Goal: Task Accomplishment & Management: Manage account settings

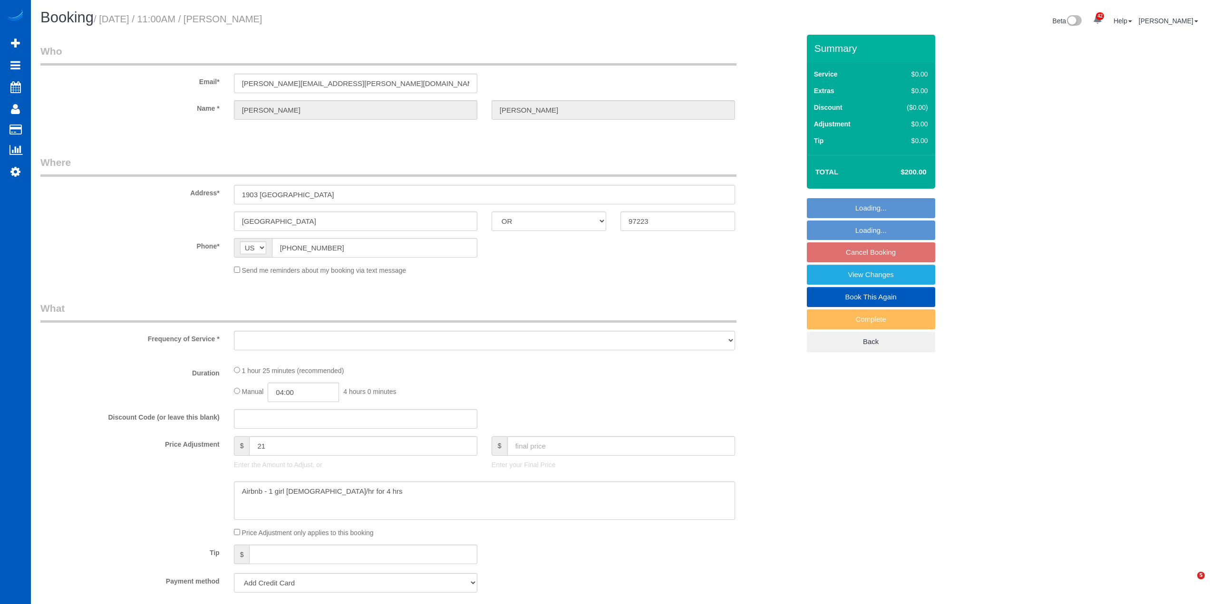
select select "OR"
select select "object:7612"
select select "string:fspay-d5a3a4ed-8968-4618-ab2c-5a7678a1078b"
select select "199"
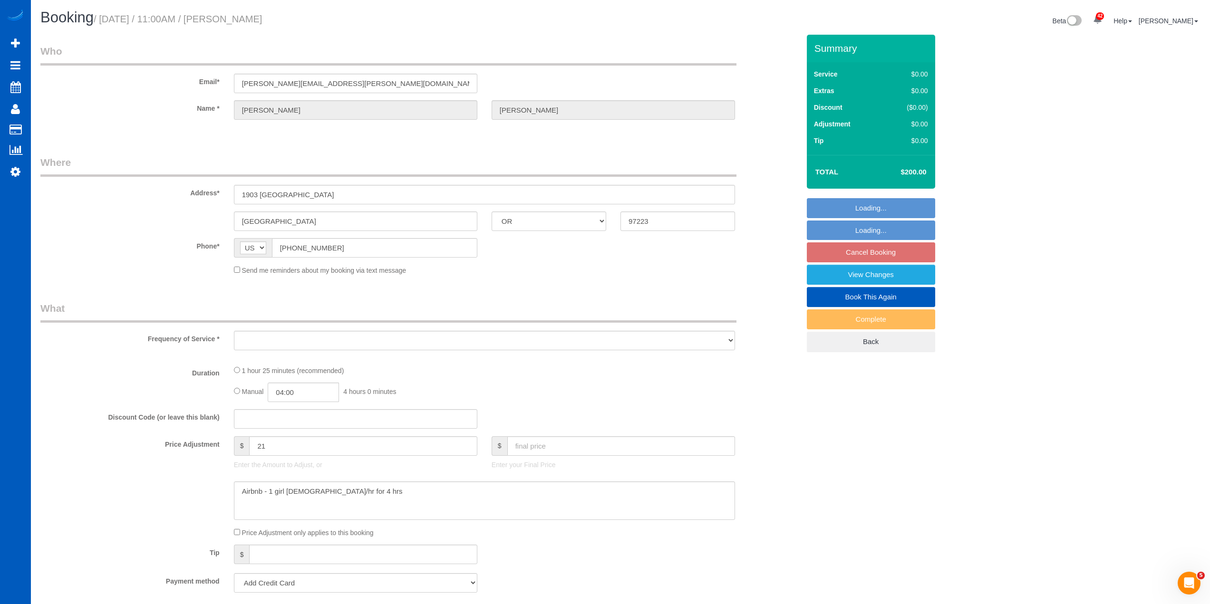
select select "1001"
select select "3"
select select "spot21"
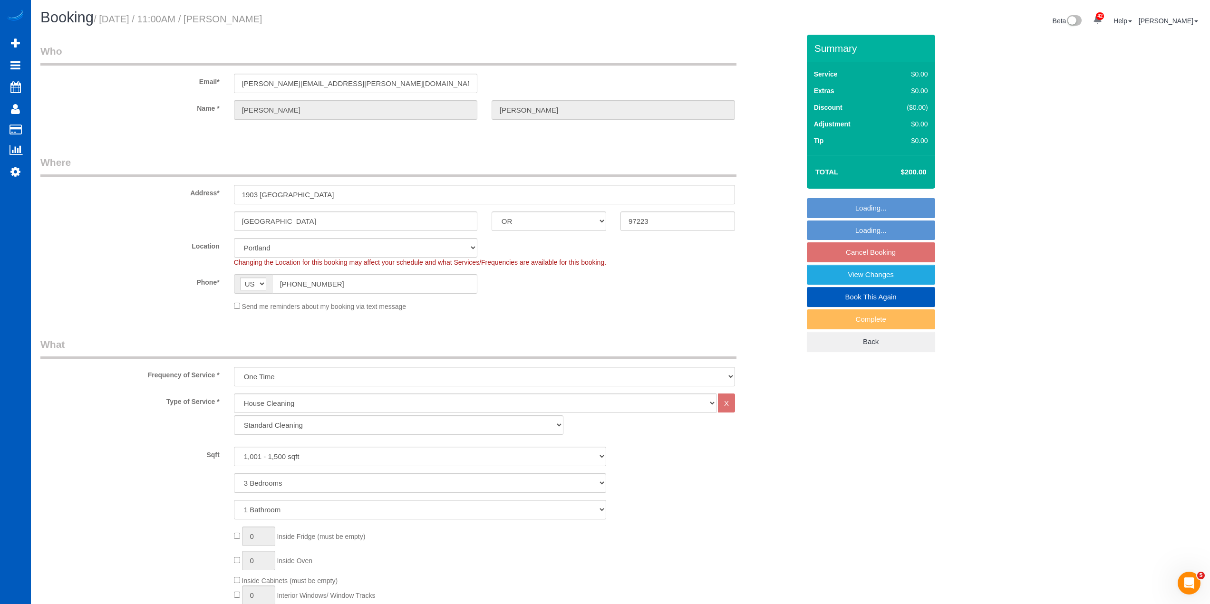
scroll to position [1636, 1210]
select select "object:7617"
select select "1001"
select select "3"
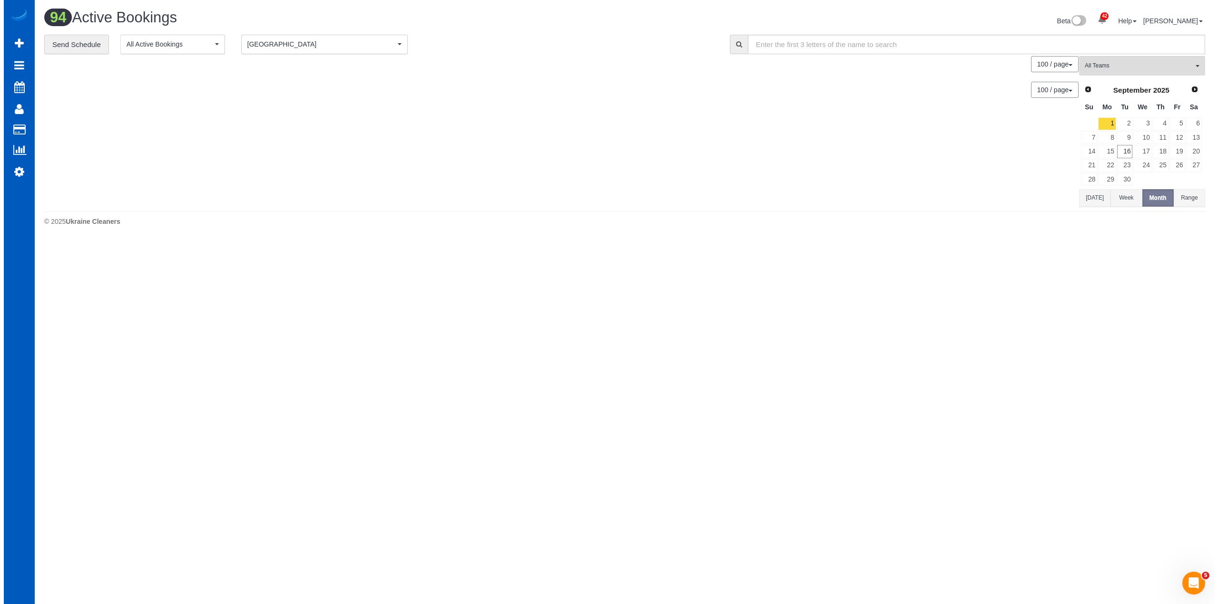
scroll to position [4078, 1210]
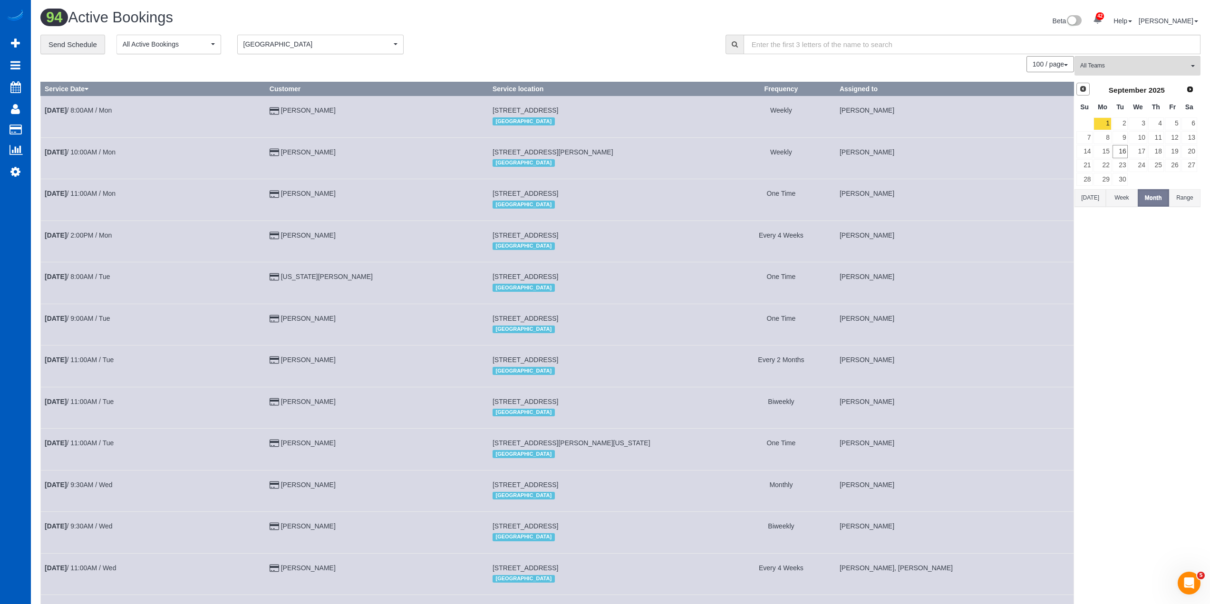
click at [1077, 87] on link "Prev" at bounding box center [1083, 89] width 13 height 13
click at [1185, 89] on link "Next" at bounding box center [1190, 89] width 13 height 13
click at [1124, 153] on link "16" at bounding box center [1121, 151] width 16 height 13
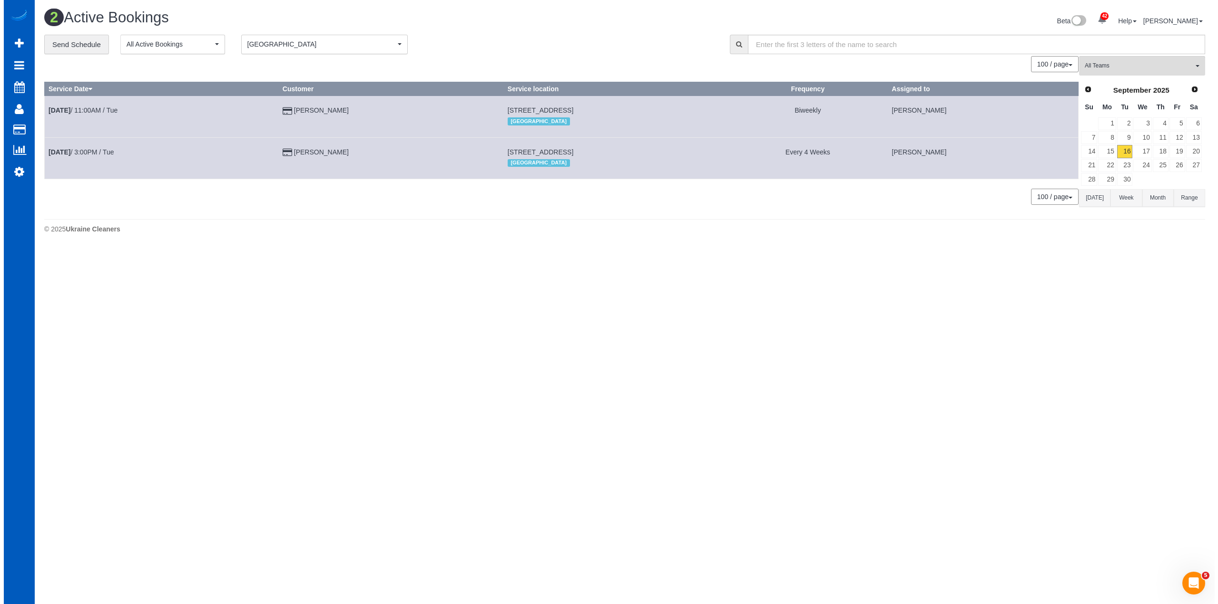
scroll to position [248, 1218]
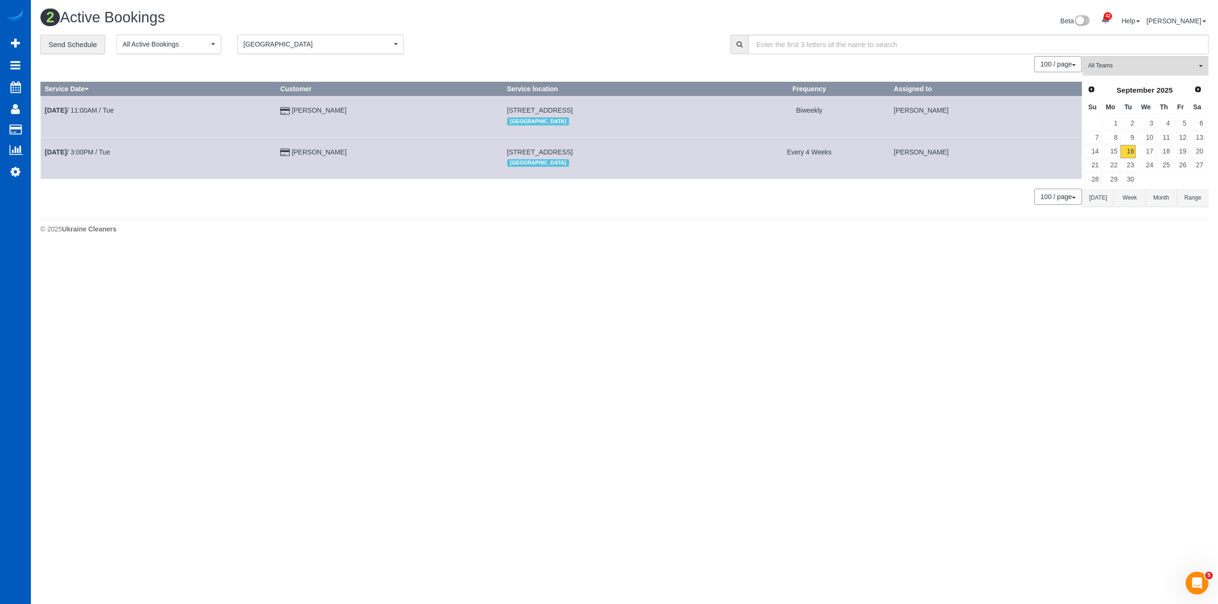
click at [499, 258] on body "42 Beta Your Notifications You have 0 alerts × You have 1 to charge for [DATE] …" at bounding box center [609, 302] width 1218 height 604
click at [516, 356] on body "42 Beta Your Notifications You have 0 alerts × You have 1 to charge for [DATE] …" at bounding box center [609, 302] width 1218 height 604
